Goal: Task Accomplishment & Management: Use online tool/utility

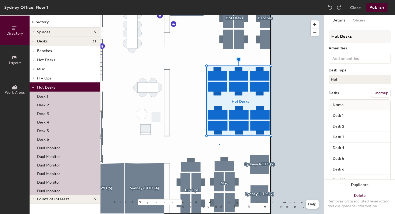
click at [219, 15] on div at bounding box center [213, 15] width 224 height 0
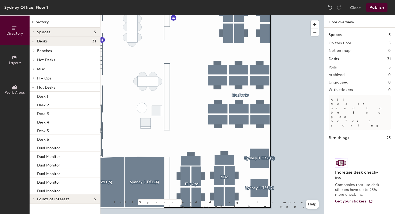
click at [239, 15] on div at bounding box center [213, 15] width 224 height 0
click at [356, 7] on button "Close" at bounding box center [355, 7] width 11 height 9
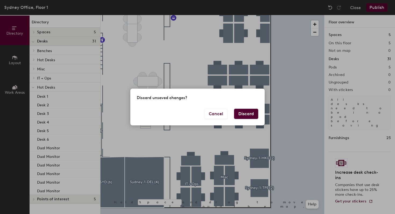
click at [249, 112] on button "Discard" at bounding box center [246, 114] width 24 height 10
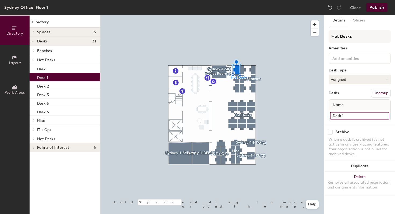
click at [338, 115] on input "Desk 1" at bounding box center [359, 116] width 59 height 8
click at [352, 115] on input "Desk 1" at bounding box center [359, 116] width 59 height 8
click at [352, 116] on input "Desk 1" at bounding box center [359, 116] width 59 height 8
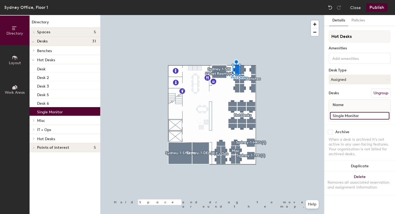
drag, startPoint x: 361, startPoint y: 116, endPoint x: 330, endPoint y: 116, distance: 31.2
click at [330, 116] on div "Single Monitor" at bounding box center [360, 115] width 62 height 11
click at [364, 117] on input "Single Monitor" at bounding box center [359, 116] width 59 height 8
click at [359, 114] on input "Single Monitor" at bounding box center [359, 116] width 59 height 8
type input "Single Monitor"
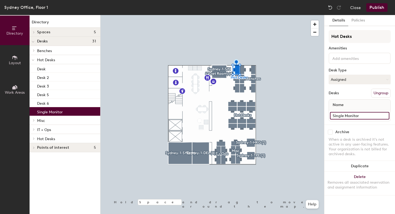
click at [366, 116] on input "Single Monitor" at bounding box center [359, 116] width 59 height 8
click at [332, 116] on input "Single Monitor," at bounding box center [359, 116] width 59 height 8
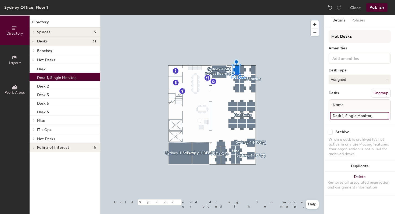
click at [379, 117] on input "Desk 1, Single Monitor," at bounding box center [359, 116] width 59 height 8
type input "Desk 1, Single Monitor"
click at [290, 15] on div at bounding box center [213, 15] width 224 height 0
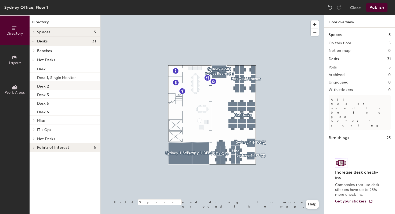
click at [65, 87] on div "Desk 2" at bounding box center [65, 85] width 71 height 9
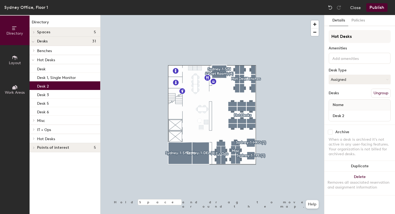
click at [56, 87] on div "Desk 2" at bounding box center [65, 85] width 71 height 9
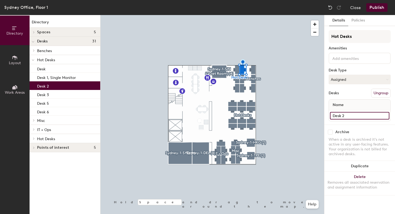
click at [363, 117] on input "Desk 2" at bounding box center [359, 116] width 59 height 8
click at [362, 116] on input "Desk 2" at bounding box center [359, 116] width 59 height 8
paste input "Single Monitor"
type input "Desk 2, Single Monitor"
click at [292, 15] on div at bounding box center [213, 15] width 224 height 0
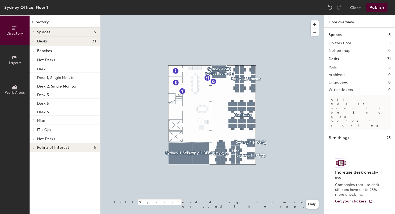
click at [381, 5] on button "Publish" at bounding box center [376, 7] width 21 height 9
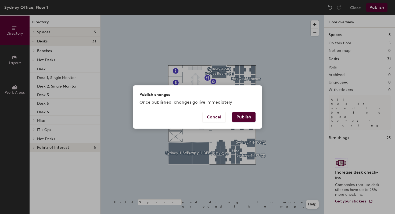
click at [247, 114] on button "Publish" at bounding box center [243, 117] width 23 height 10
